Goal: Task Accomplishment & Management: Use online tool/utility

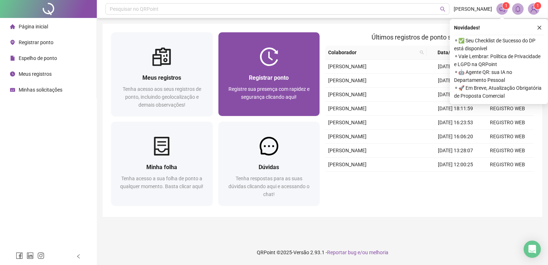
click at [278, 73] on div "Registrar ponto" at bounding box center [269, 77] width 84 height 9
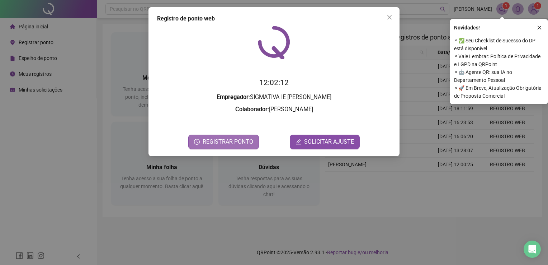
click at [240, 143] on span "REGISTRAR PONTO" at bounding box center [228, 141] width 51 height 9
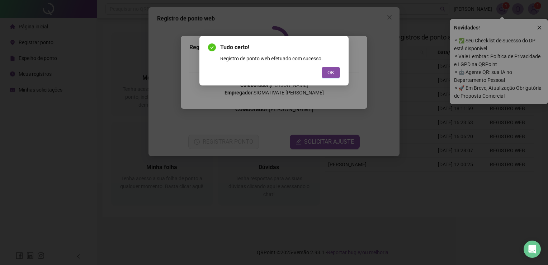
click at [331, 80] on div "Tudo certo! Registro de ponto web efetuado com sucesso. OK" at bounding box center [273, 61] width 149 height 50
click at [332, 75] on span "OK" at bounding box center [331, 73] width 7 height 8
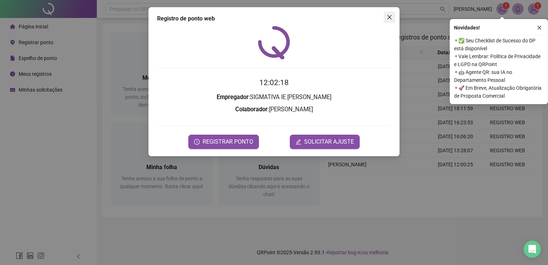
click at [389, 18] on icon "close" at bounding box center [389, 17] width 4 height 4
